Goal: Find specific page/section: Find specific page/section

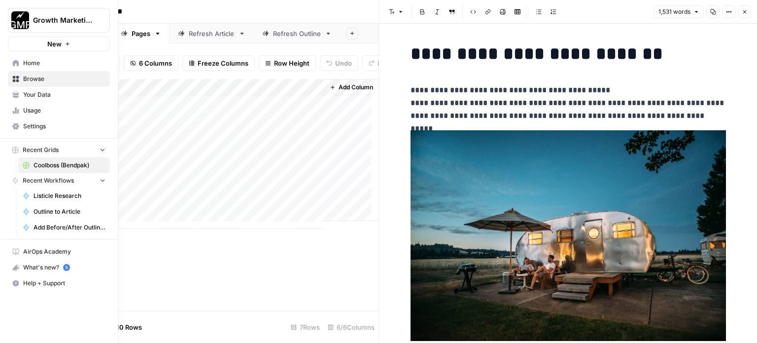
click at [12, 62] on icon at bounding box center [15, 63] width 7 height 7
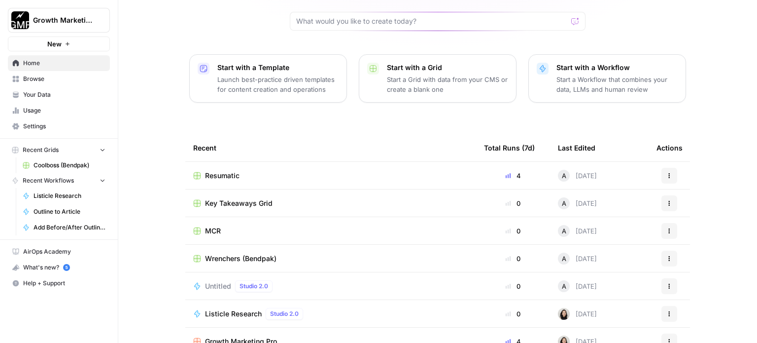
scroll to position [110, 0]
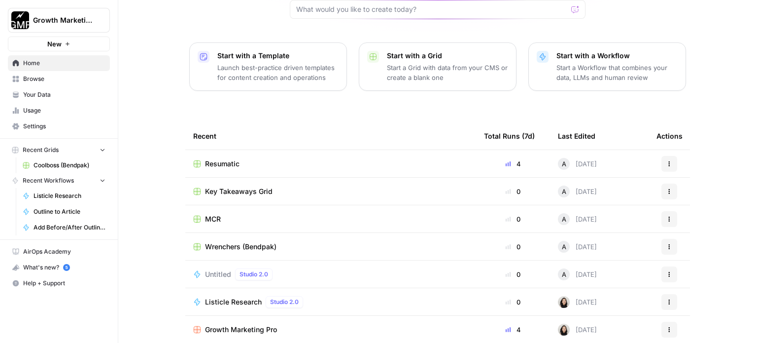
click at [35, 80] on span "Browse" at bounding box center [64, 78] width 82 height 9
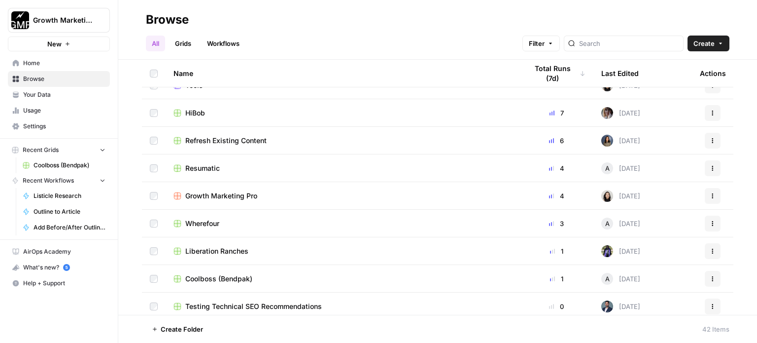
scroll to position [49, 0]
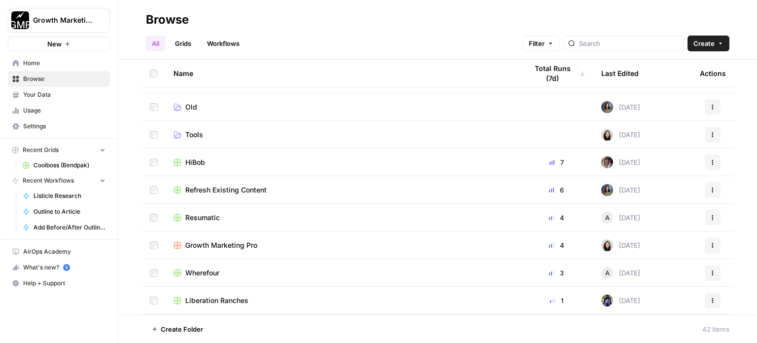
click at [199, 159] on span "HiBob" at bounding box center [195, 162] width 20 height 10
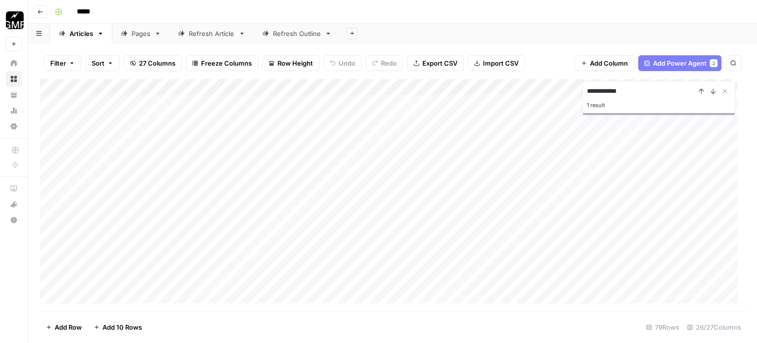
type input "**********"
click at [299, 253] on div "Add Column" at bounding box center [392, 195] width 705 height 232
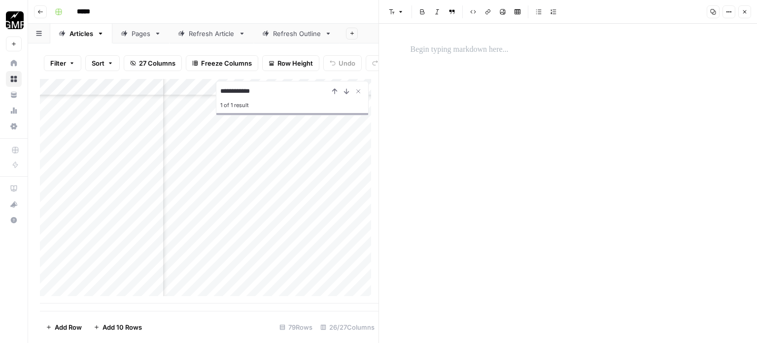
click at [454, 49] on p at bounding box center [568, 49] width 315 height 13
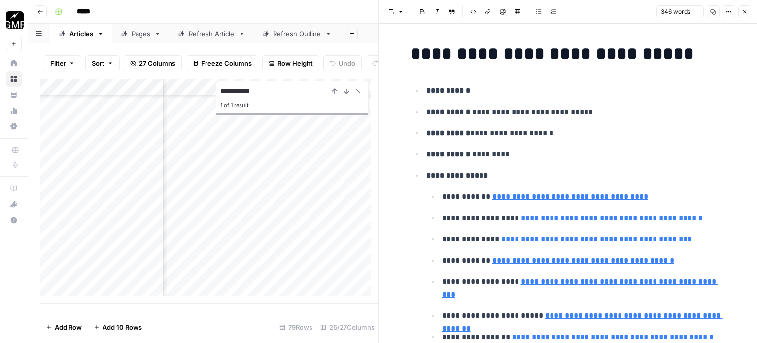
scroll to position [1989, 0]
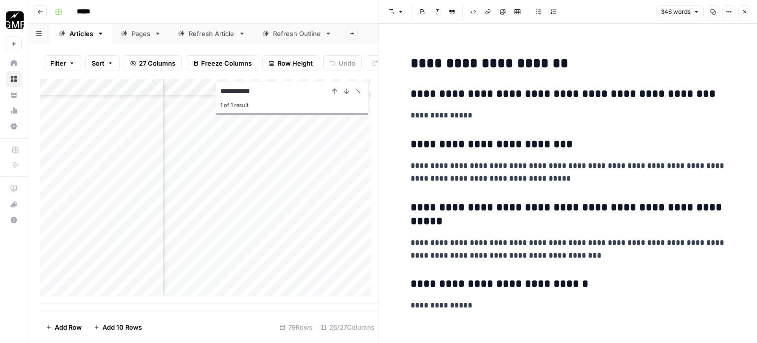
click at [341, 259] on div "Add Column" at bounding box center [209, 191] width 339 height 224
click at [742, 13] on icon "button" at bounding box center [745, 12] width 6 height 6
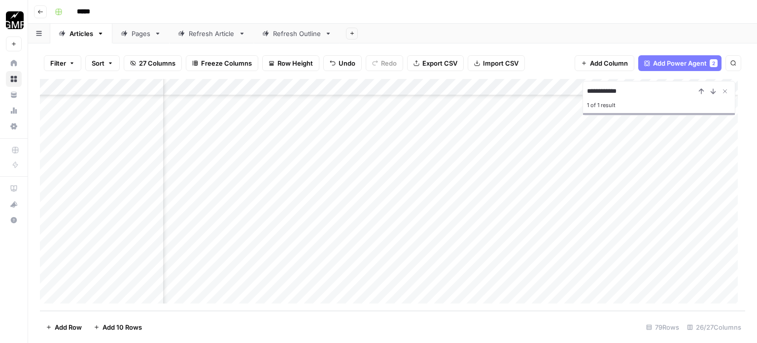
scroll to position [3235, 684]
